Goal: Book appointment/travel/reservation

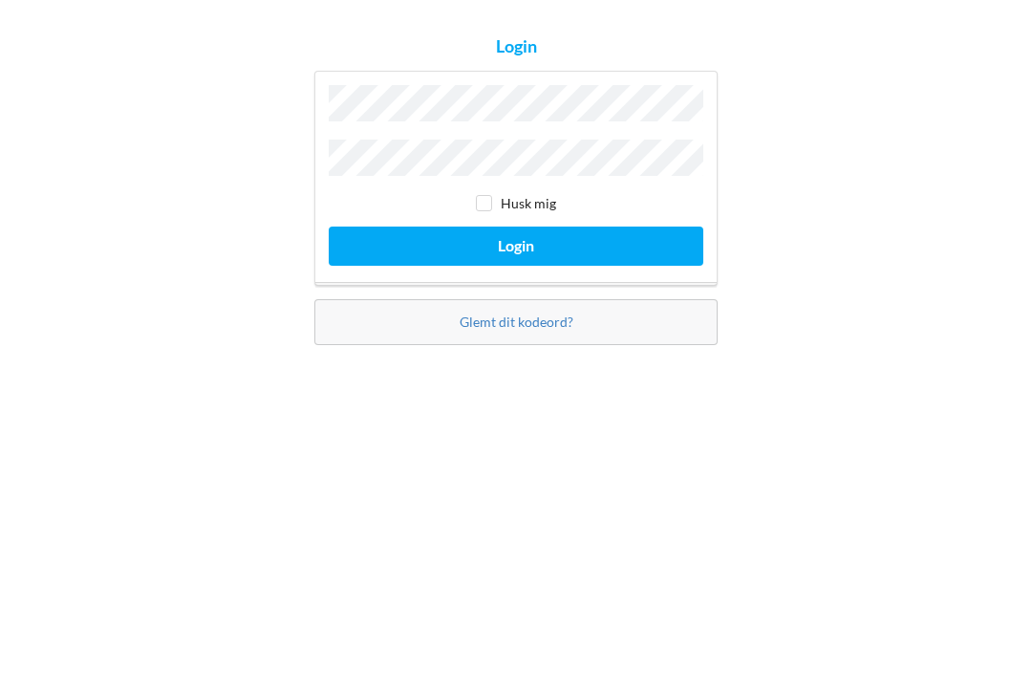
click at [594, 372] on button "Login" at bounding box center [516, 391] width 375 height 39
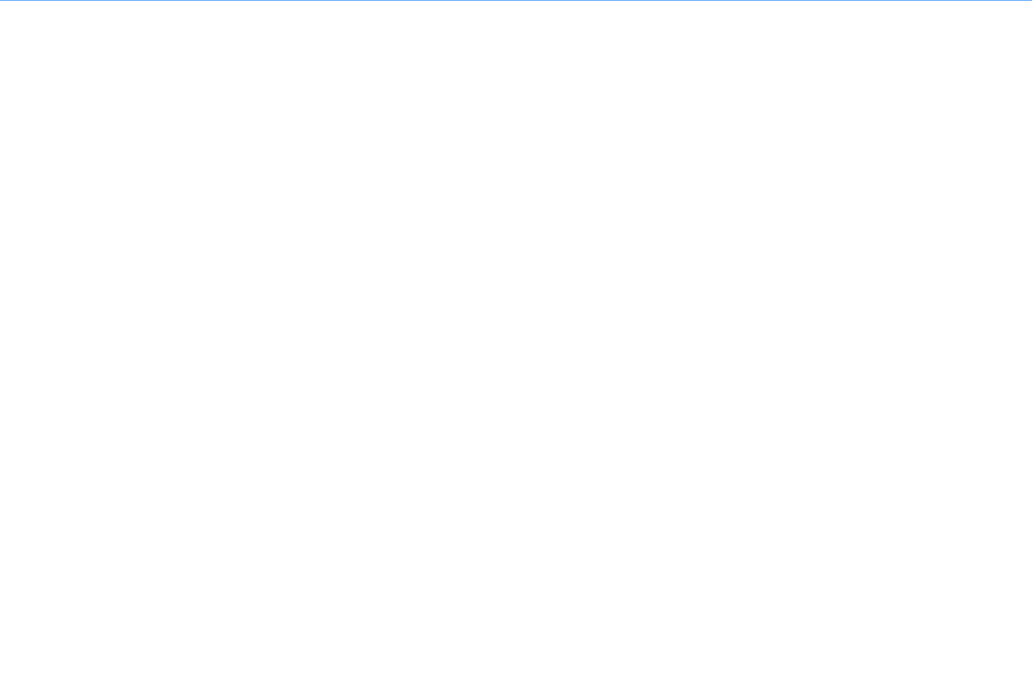
scroll to position [12, 0]
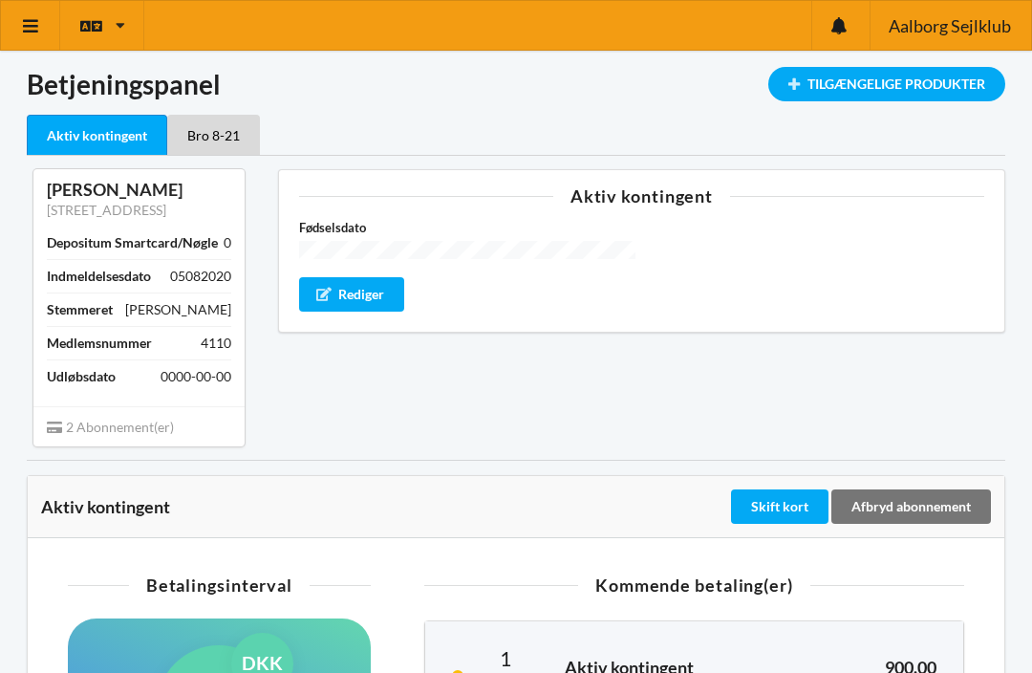
click at [902, 84] on div "Tilgængelige Produkter" at bounding box center [887, 84] width 237 height 34
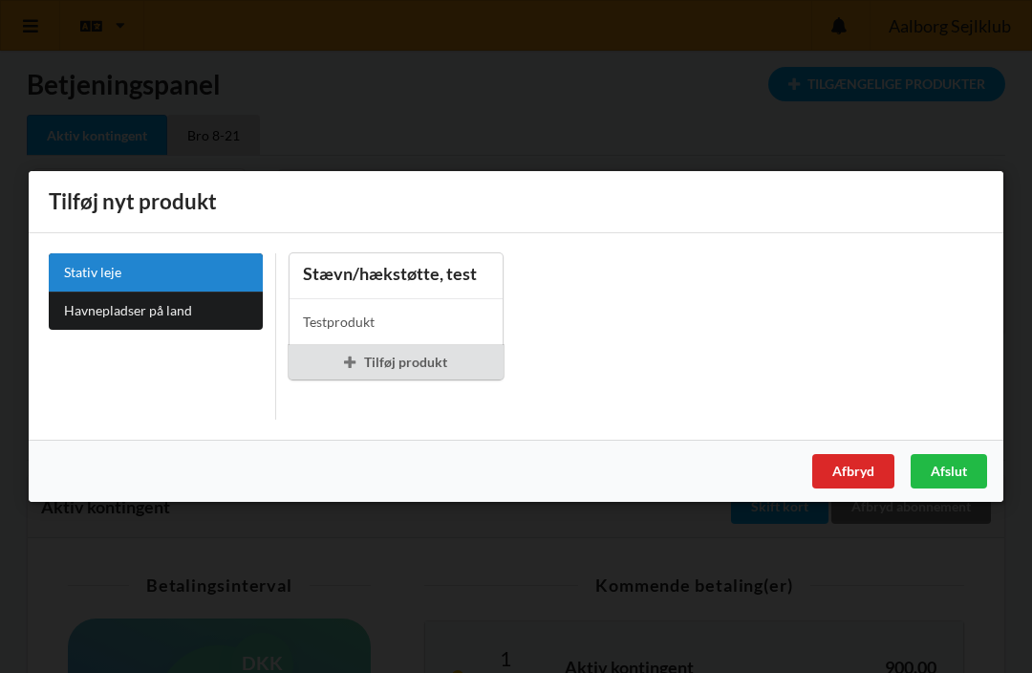
click at [856, 472] on div "Afbryd" at bounding box center [854, 471] width 82 height 34
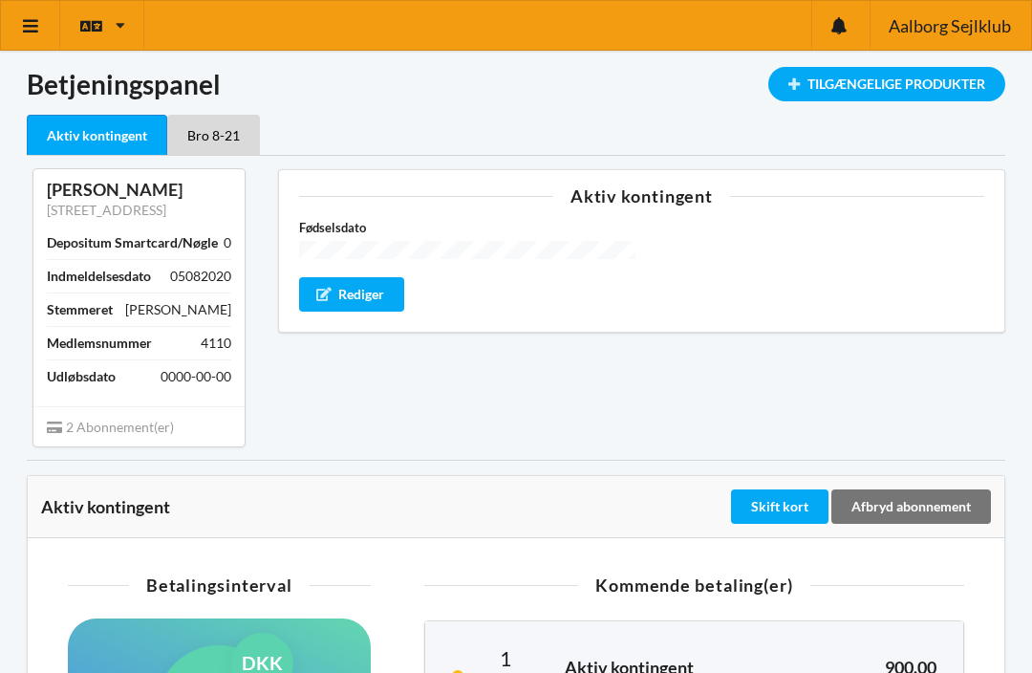
click at [14, 26] on link at bounding box center [30, 25] width 59 height 49
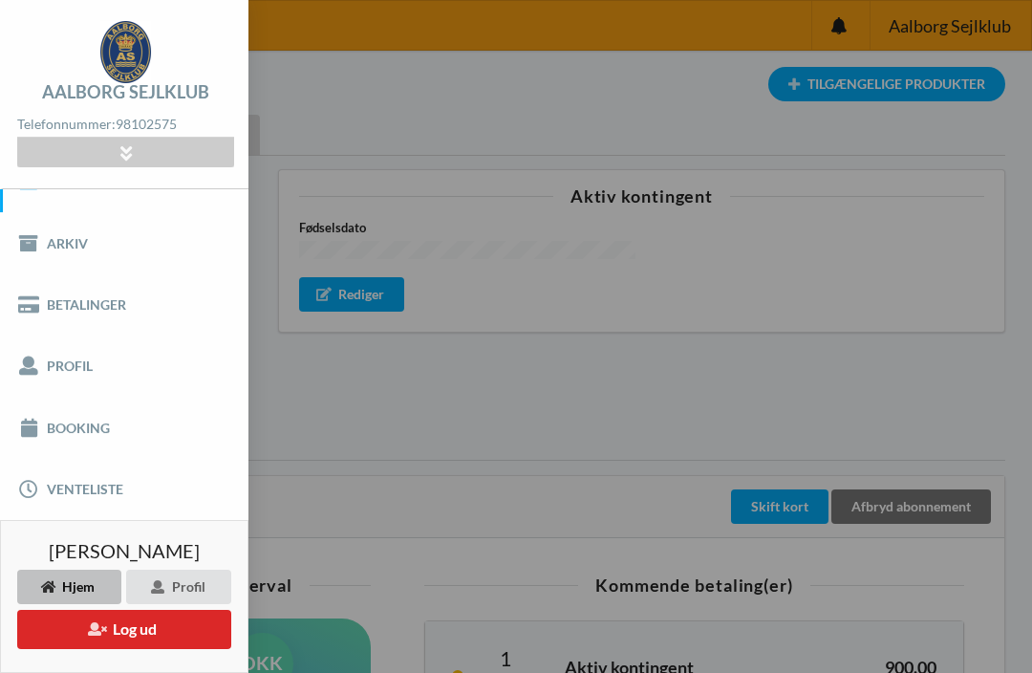
scroll to position [37, 0]
click at [91, 428] on link "Booking" at bounding box center [124, 428] width 249 height 61
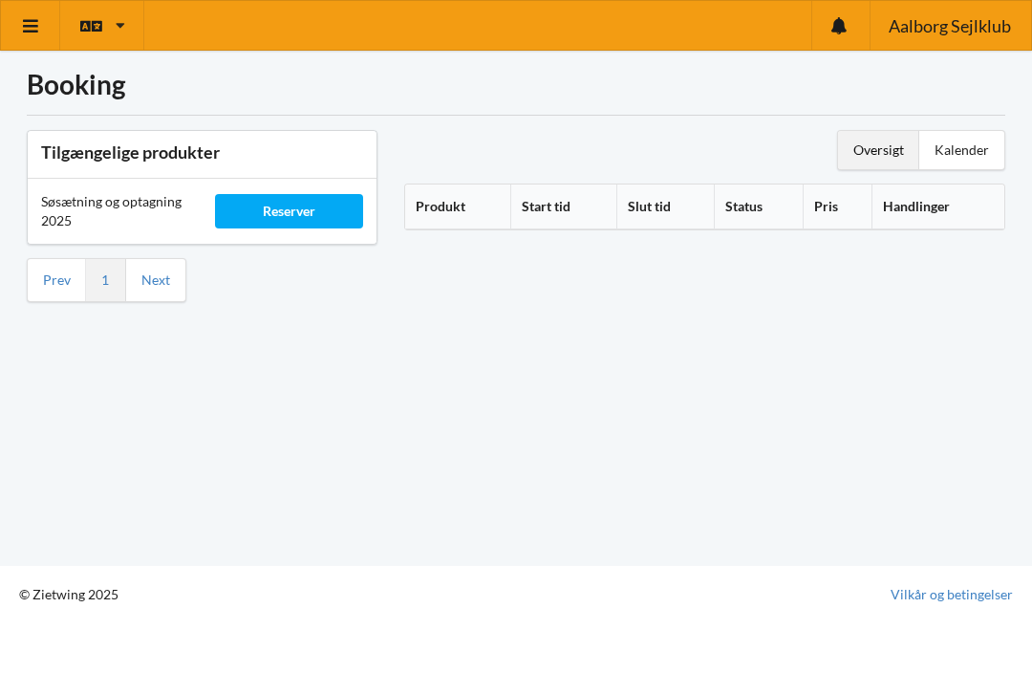
click at [303, 214] on div "Reserver" at bounding box center [288, 211] width 147 height 34
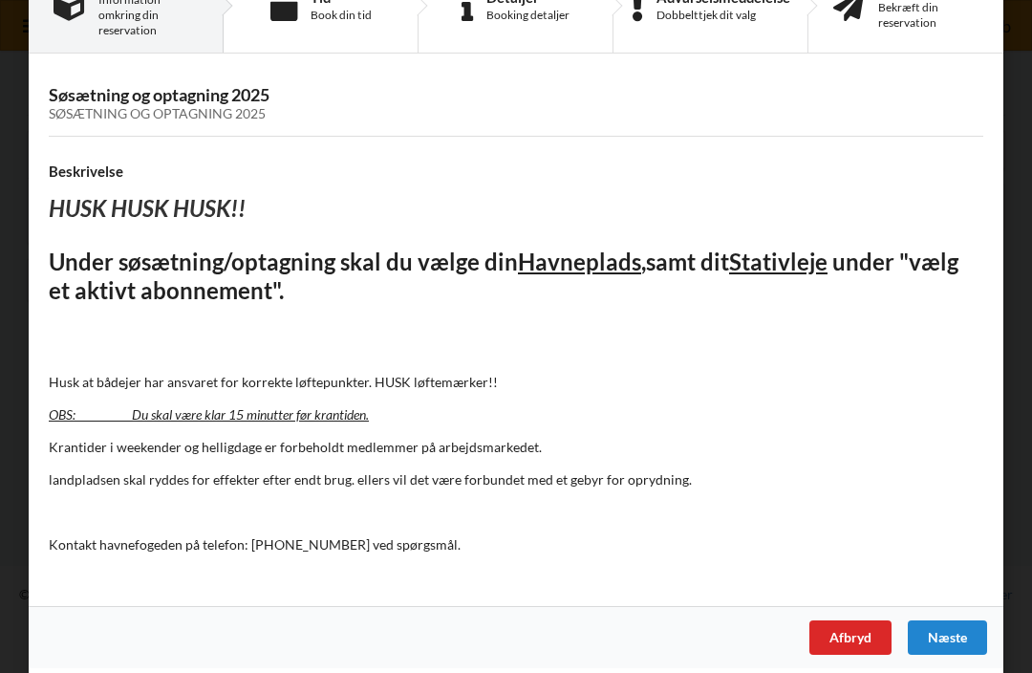
scroll to position [66, 0]
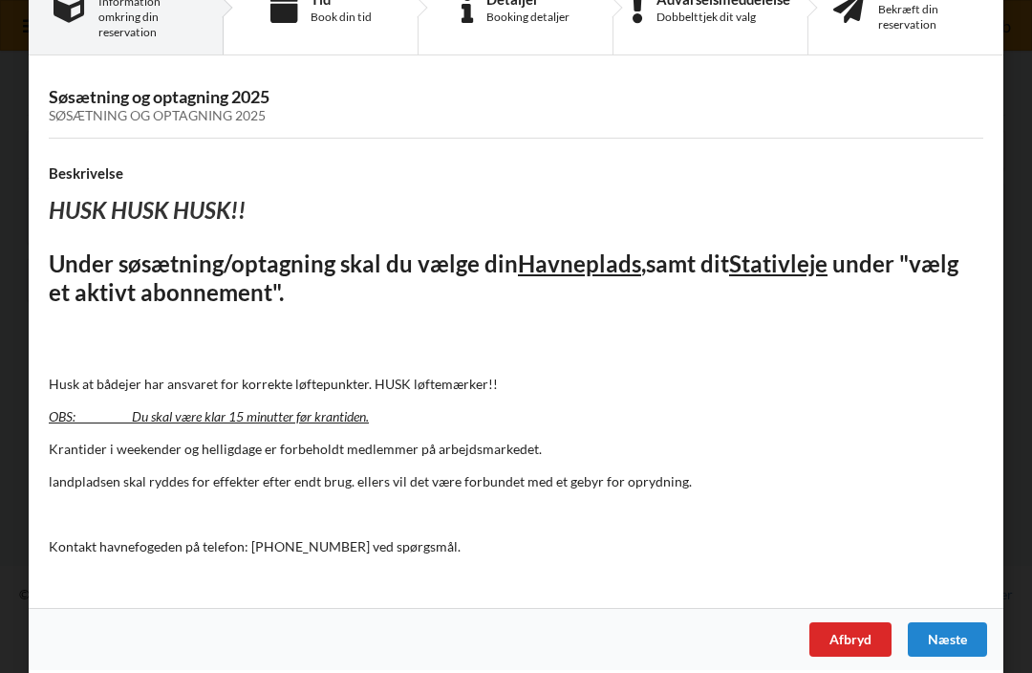
click at [955, 633] on div "Næste" at bounding box center [947, 639] width 79 height 34
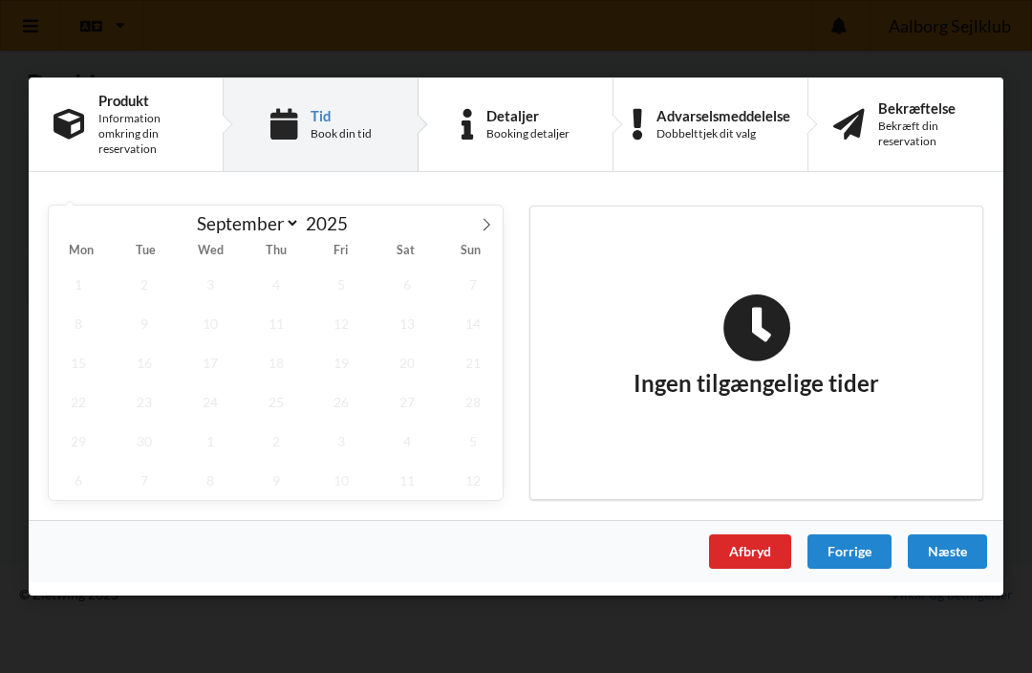
scroll to position [0, 0]
click at [145, 397] on span "23" at bounding box center [144, 401] width 59 height 39
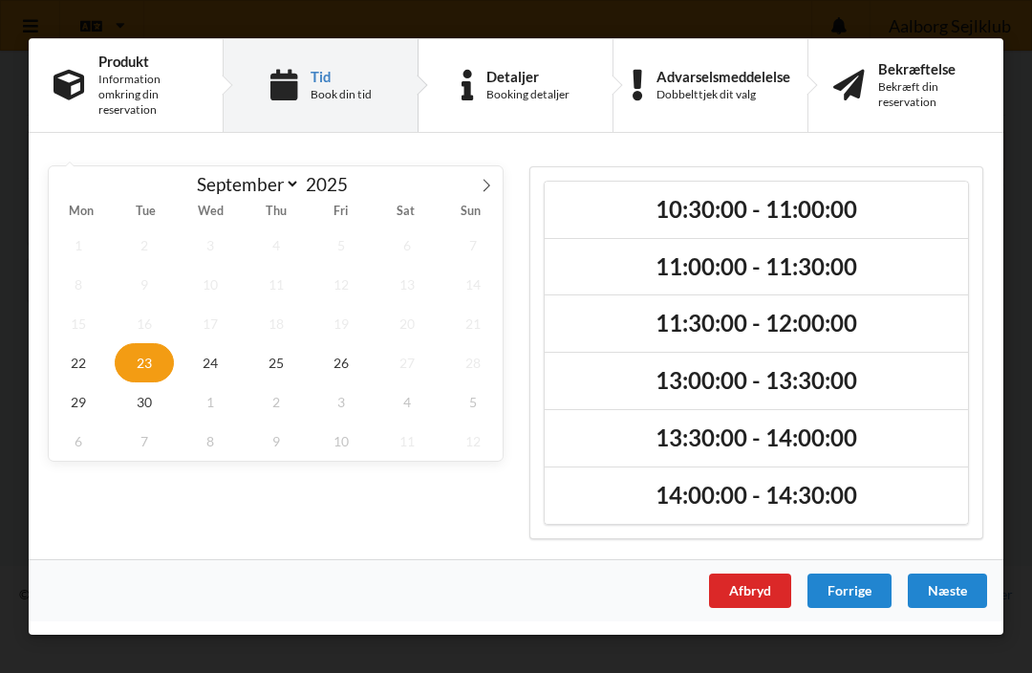
click at [705, 210] on h2 "10:30:00 - 11:00:00" at bounding box center [756, 210] width 397 height 30
click at [948, 589] on div "Næste" at bounding box center [947, 591] width 79 height 34
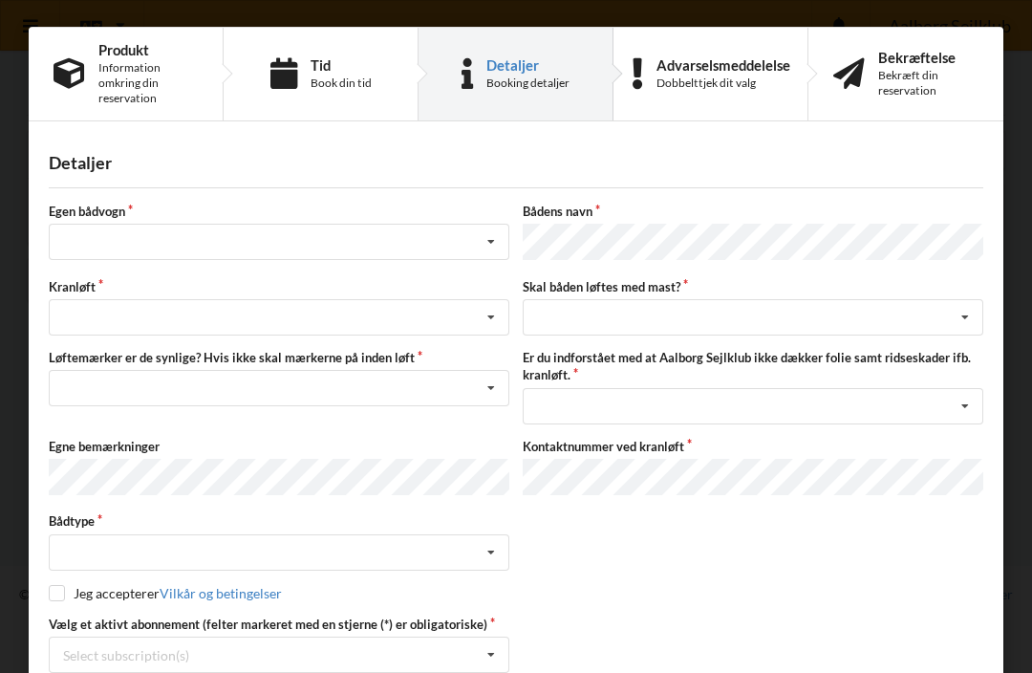
click at [216, 206] on label "Egen bådvogn" at bounding box center [279, 211] width 461 height 17
click at [575, 213] on label "Bådens navn" at bounding box center [753, 211] width 461 height 17
click at [660, 214] on label "Bådens navn" at bounding box center [753, 211] width 461 height 17
click at [99, 215] on label "Egen bådvogn" at bounding box center [279, 211] width 461 height 17
click at [77, 350] on div "nej" at bounding box center [279, 347] width 459 height 35
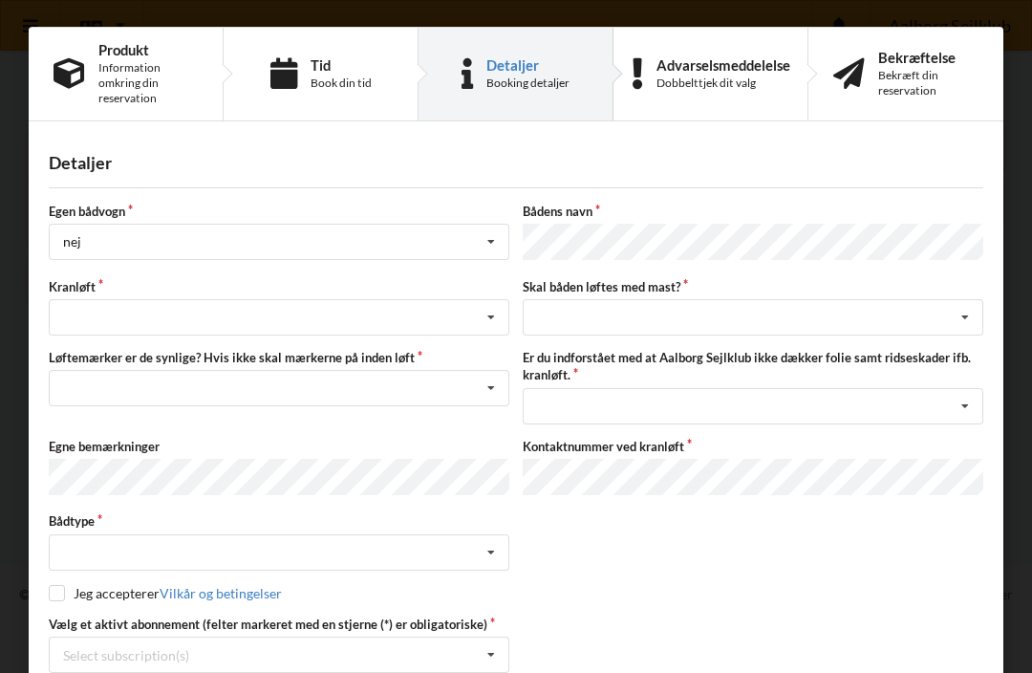
click at [575, 217] on label "Bådens navn" at bounding box center [753, 211] width 461 height 17
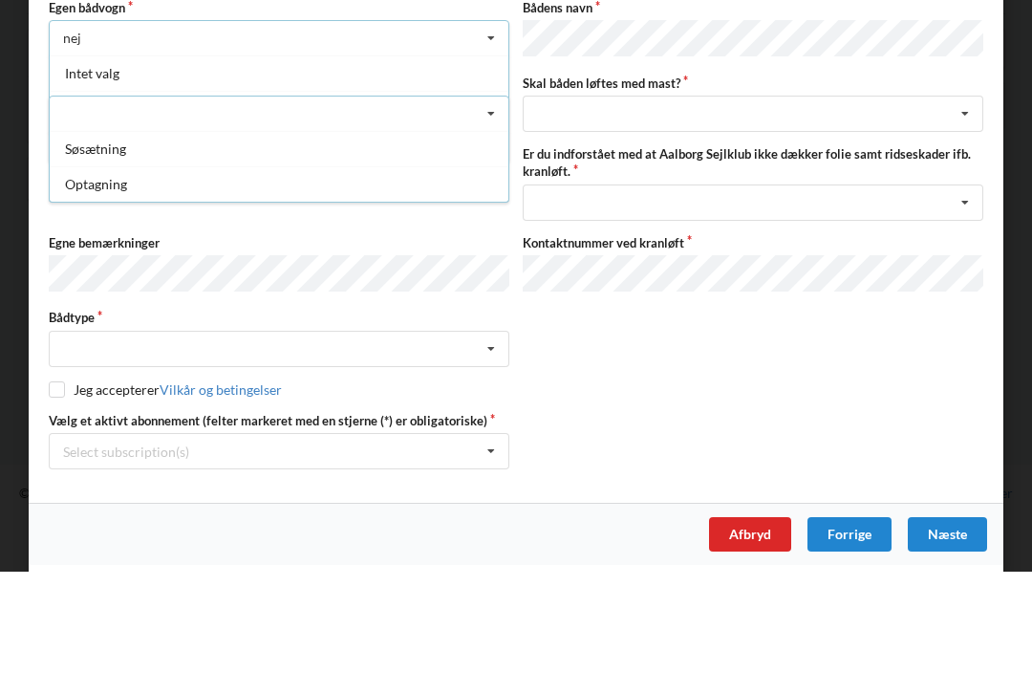
scroll to position [102, 0]
click at [103, 268] on div "Optagning" at bounding box center [279, 285] width 459 height 35
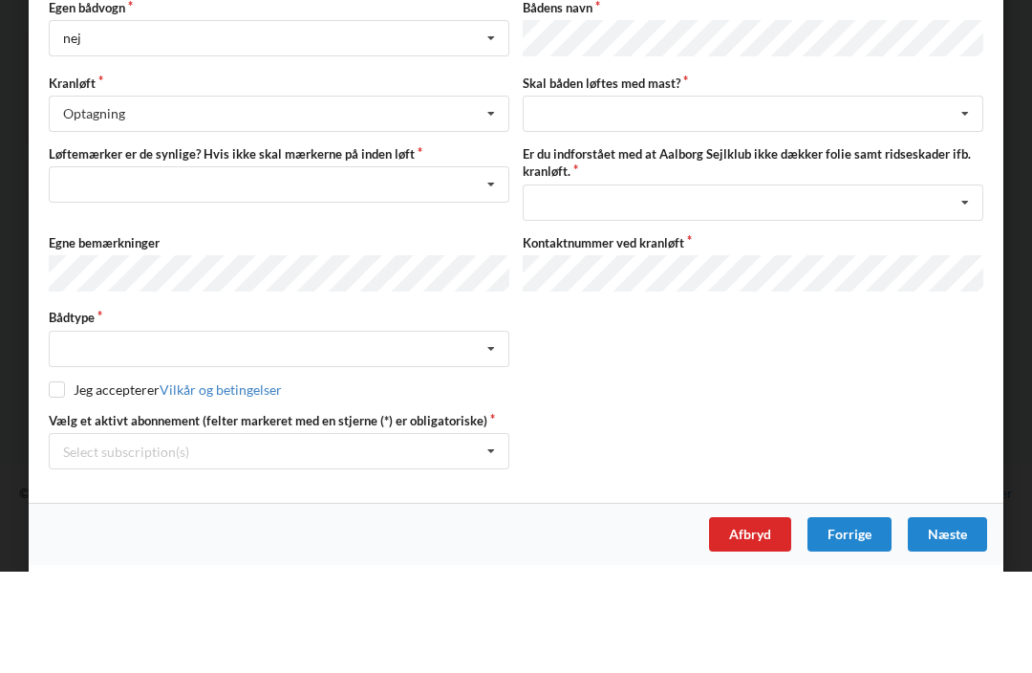
scroll to position [101, 0]
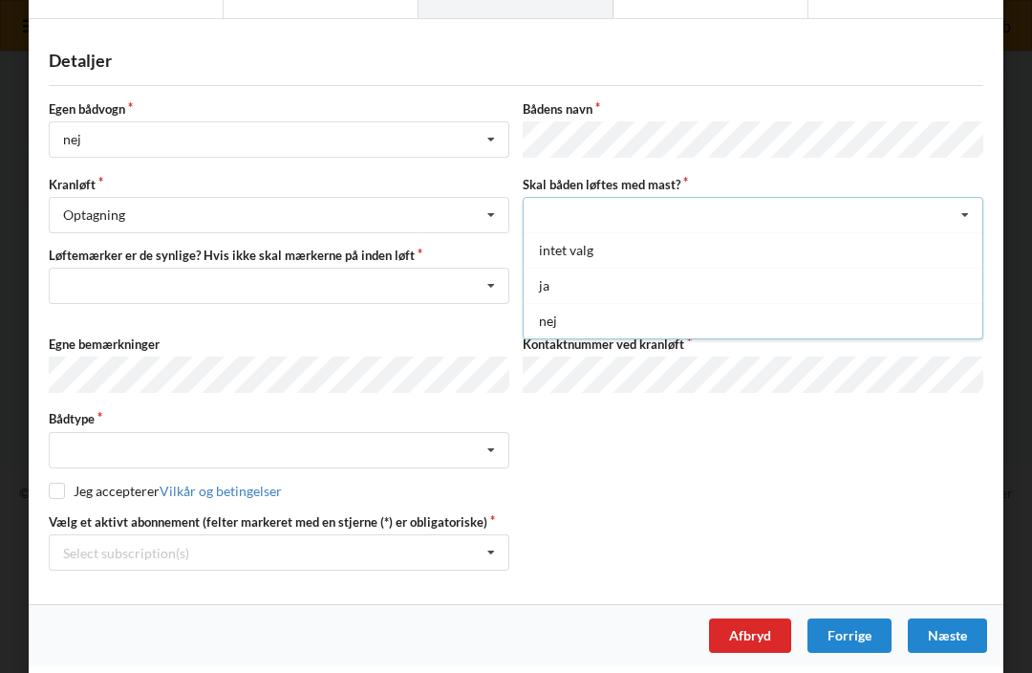
click at [550, 284] on div "ja" at bounding box center [753, 285] width 459 height 35
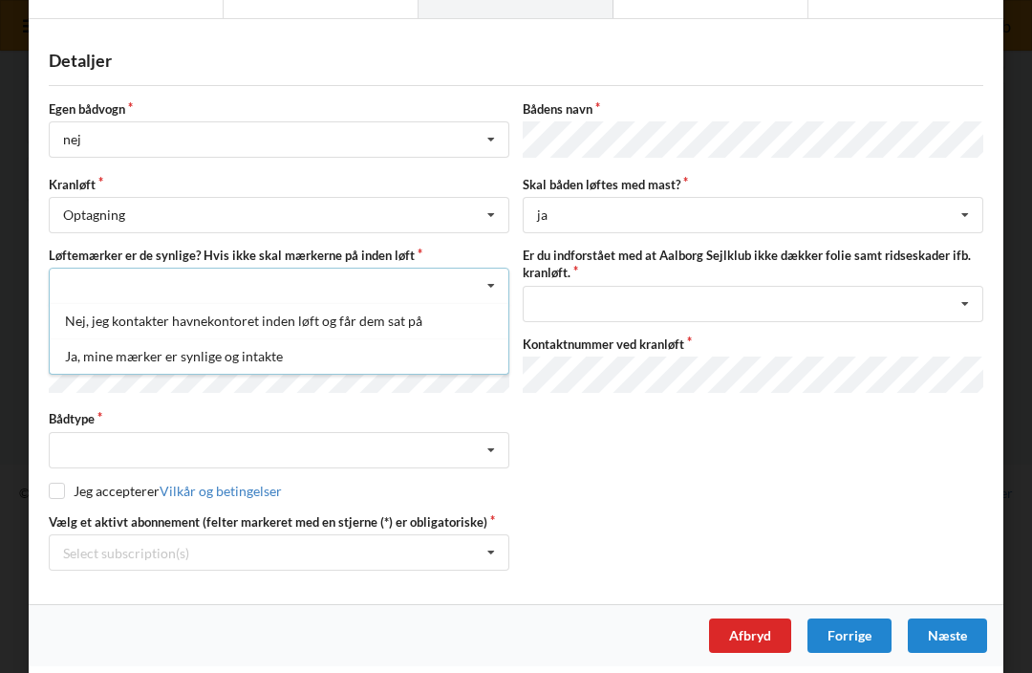
click at [155, 357] on div "Ja, mine mærker er synlige og intakte" at bounding box center [279, 355] width 459 height 35
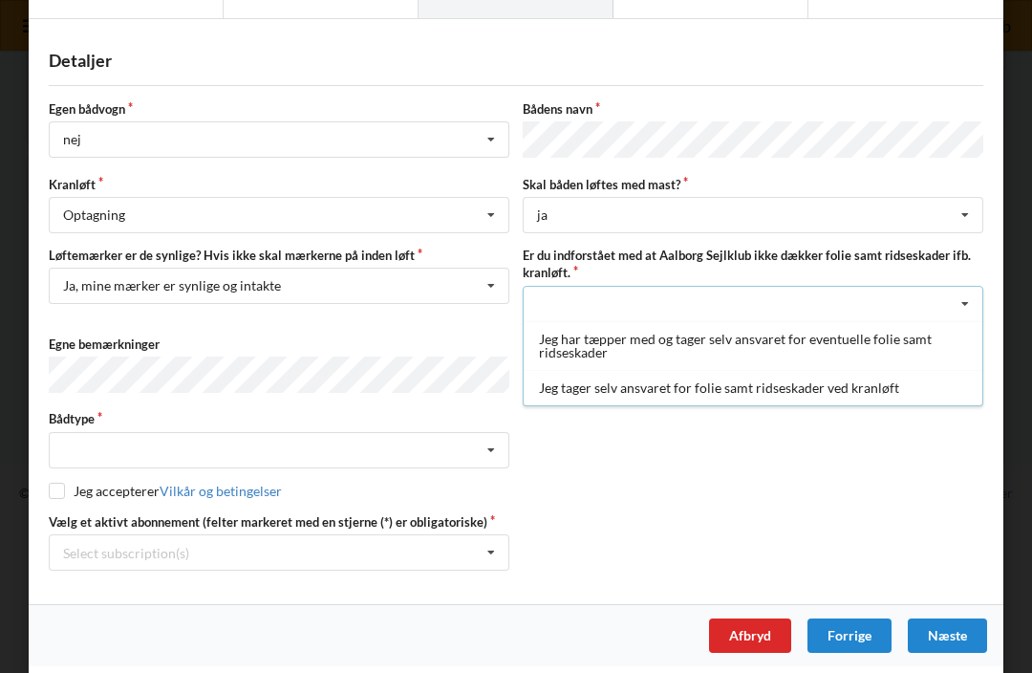
click at [609, 342] on div "Jeg har tæpper med og tager selv ansvaret for eventuelle folie samt ridseskader" at bounding box center [753, 345] width 459 height 49
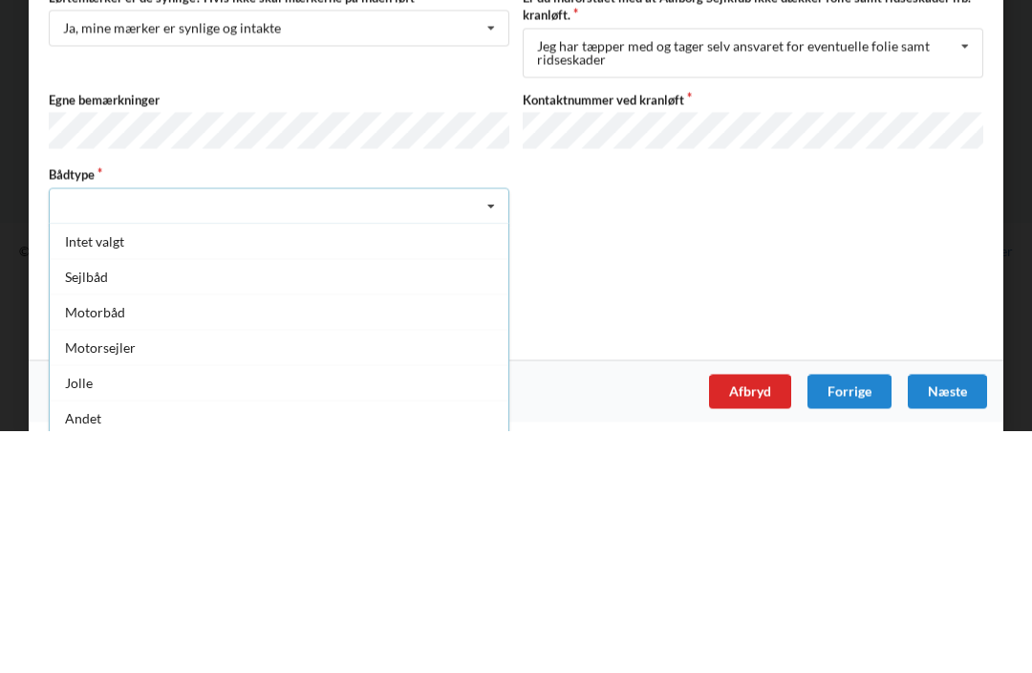
scroll to position [117, 0]
click at [102, 502] on div "Sejlbåd" at bounding box center [279, 519] width 459 height 35
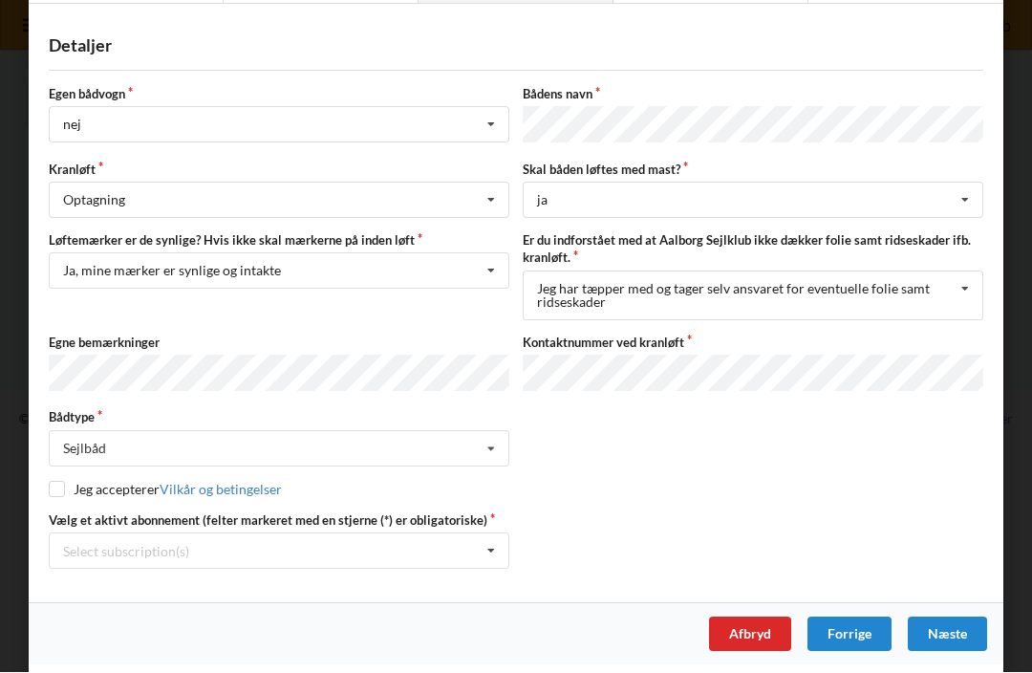
scroll to position [116, 0]
click at [54, 486] on input "checkbox" at bounding box center [57, 491] width 16 height 16
checkbox input "true"
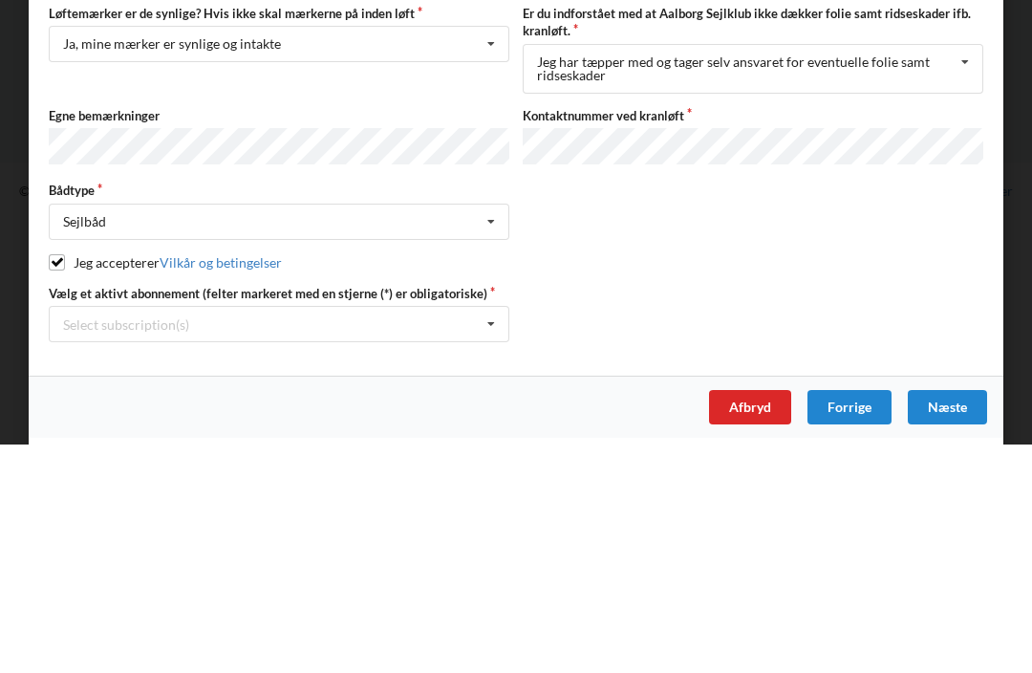
scroll to position [112, 0]
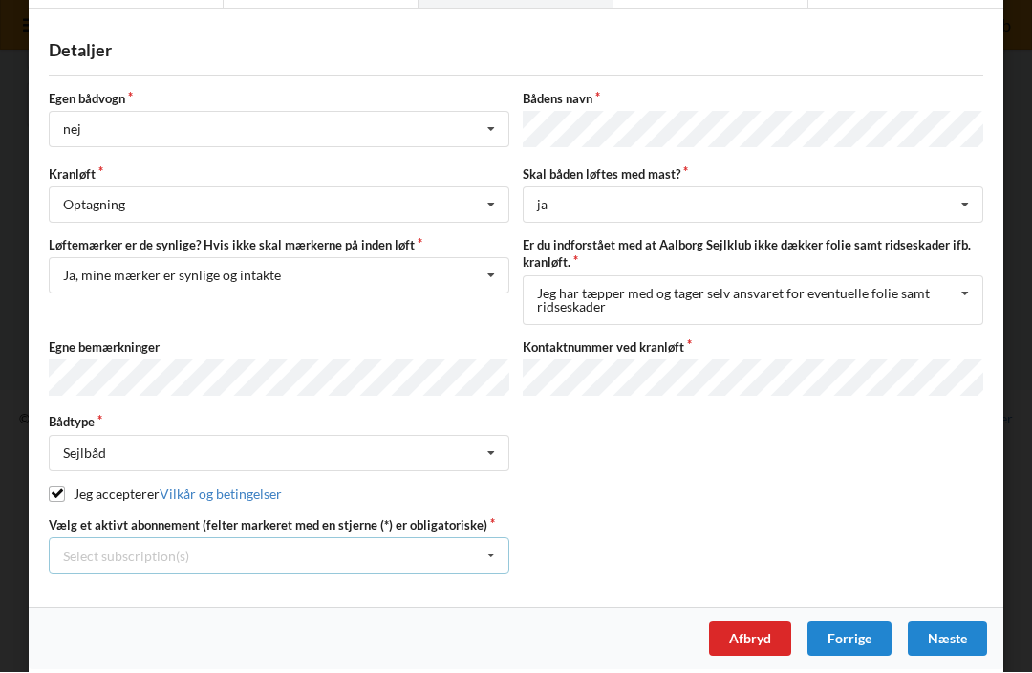
click at [232, 540] on div "Select subscription(s) Aktiv kontingent * Bro 8-21" at bounding box center [279, 556] width 461 height 36
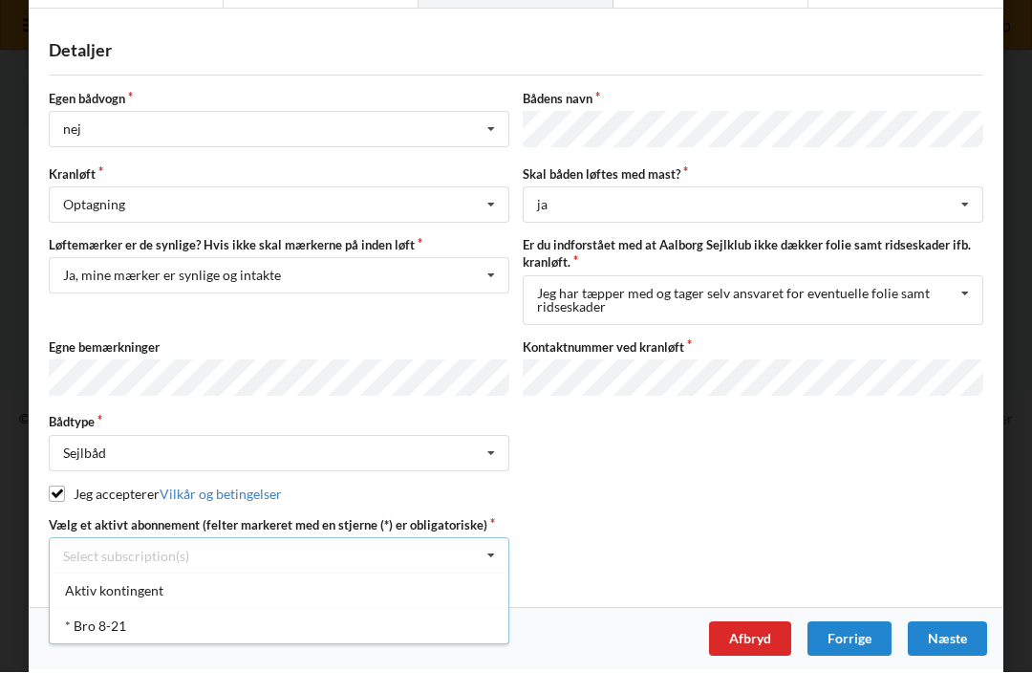
click at [107, 617] on div "* Bro 8-21" at bounding box center [279, 626] width 459 height 35
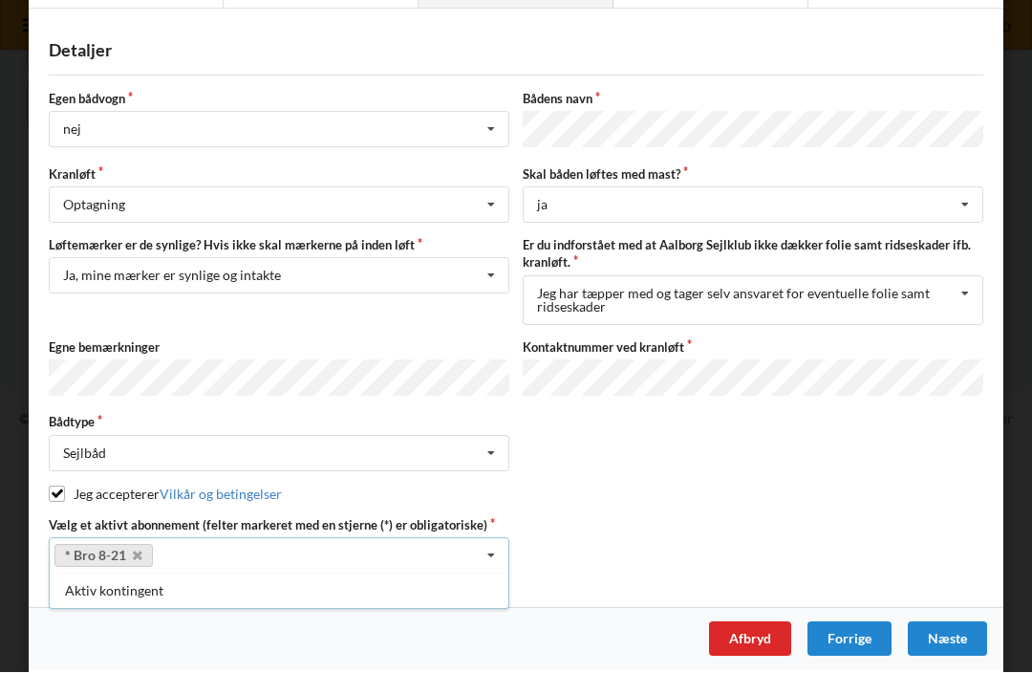
click at [937, 625] on div "Næste" at bounding box center [947, 639] width 79 height 34
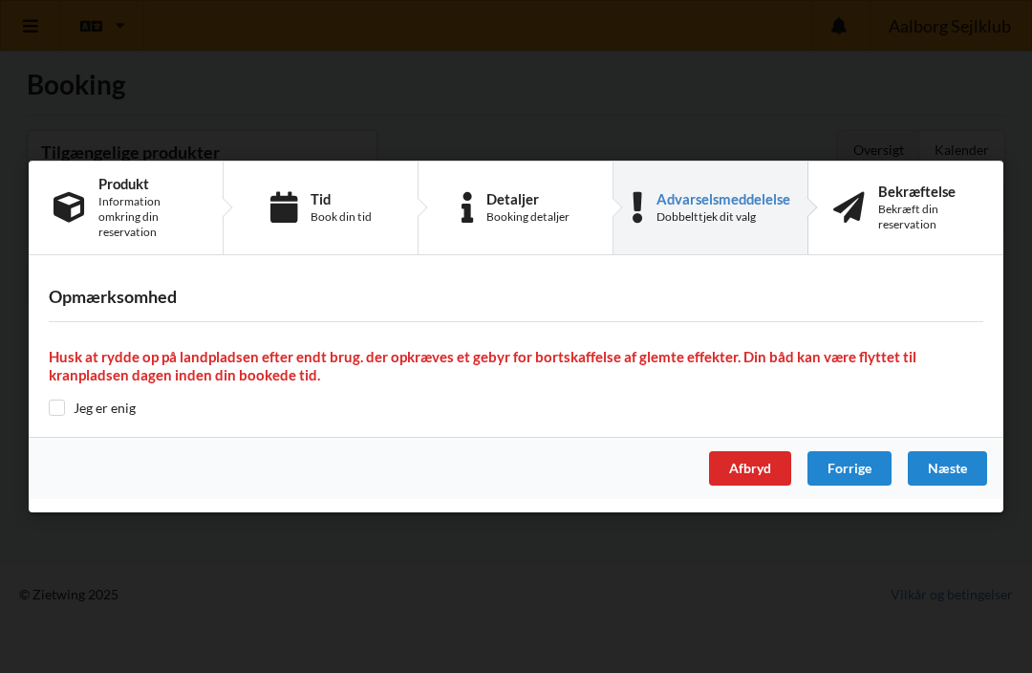
click at [56, 407] on input "checkbox" at bounding box center [57, 408] width 16 height 16
click at [54, 411] on input "checkbox" at bounding box center [57, 408] width 16 height 16
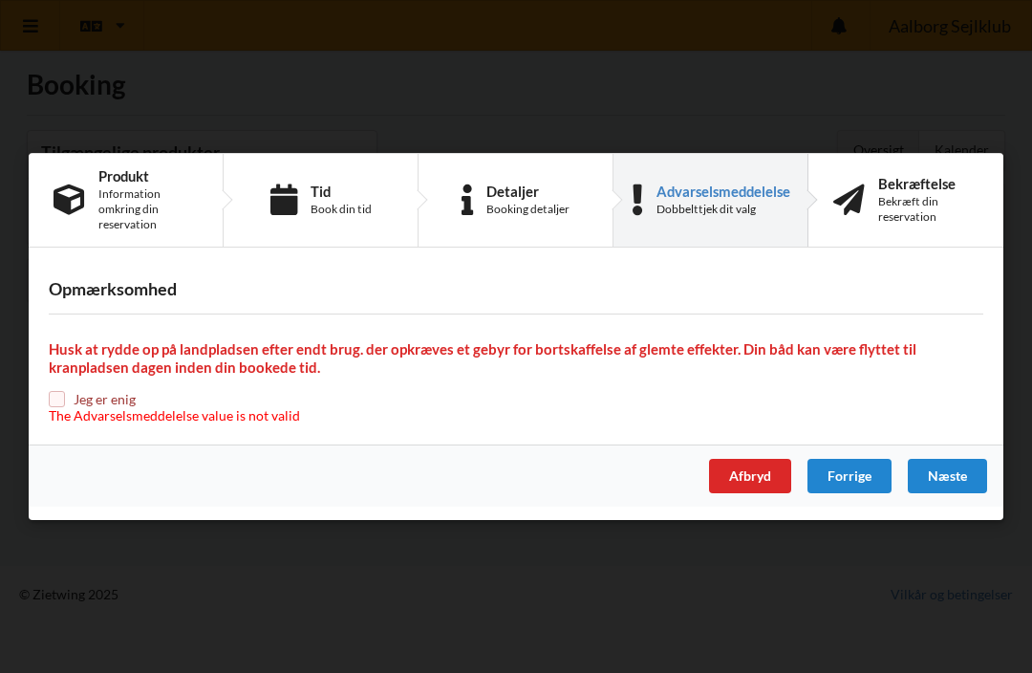
click at [54, 404] on input "checkbox" at bounding box center [57, 399] width 16 height 16
checkbox input "true"
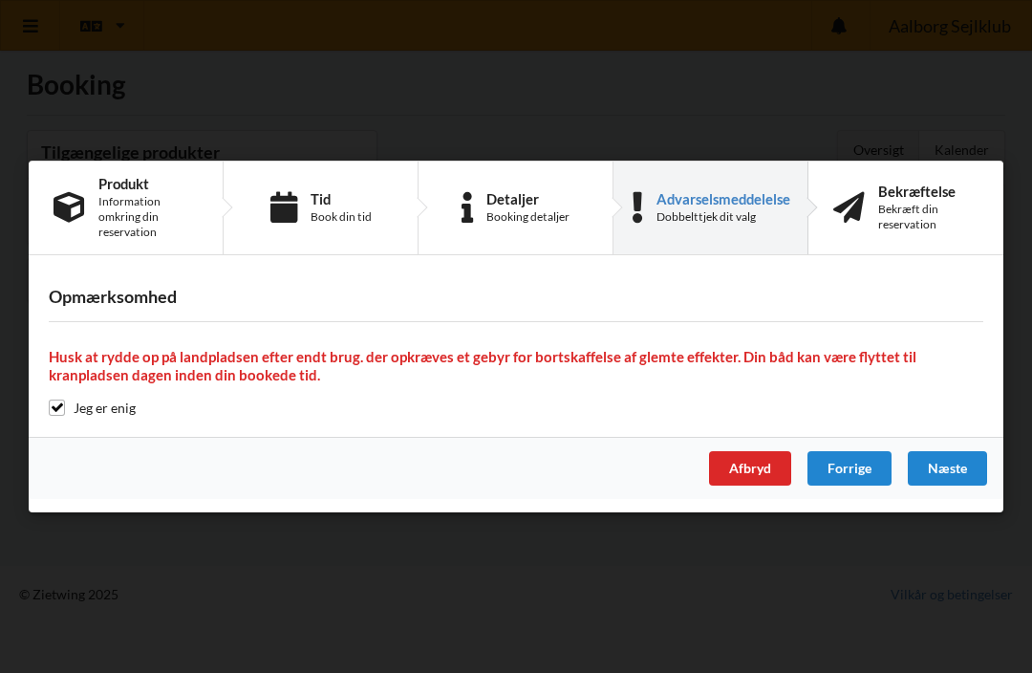
click at [945, 468] on div "Næste" at bounding box center [947, 468] width 79 height 34
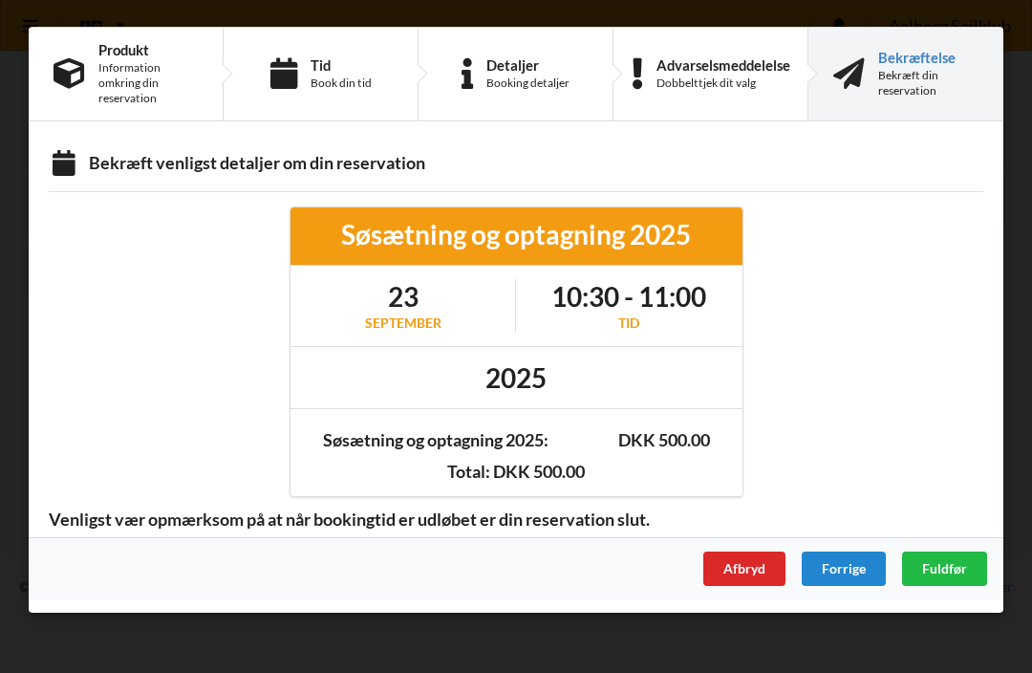
scroll to position [0, 0]
click at [945, 566] on span "Fuldfør" at bounding box center [944, 568] width 45 height 16
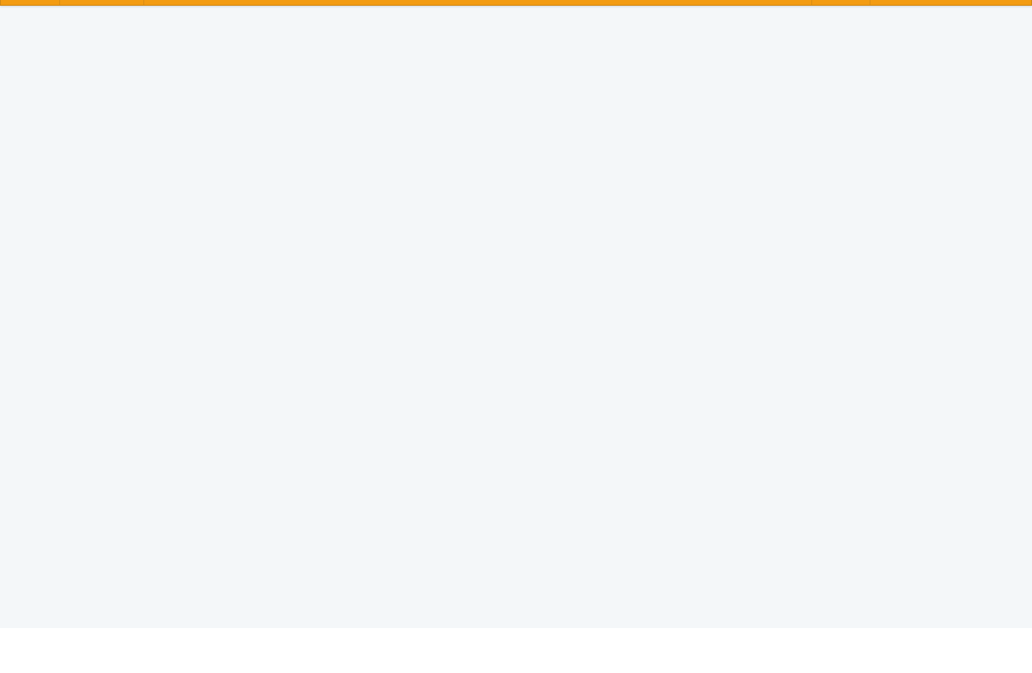
scroll to position [142, 0]
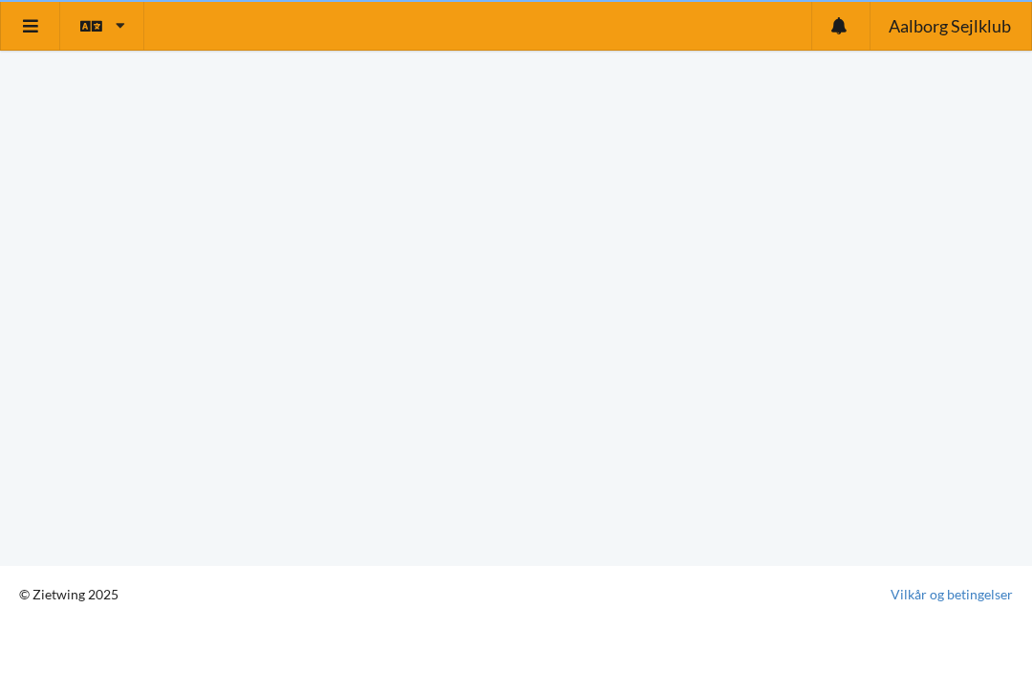
scroll to position [12, 0]
